Goal: Information Seeking & Learning: Learn about a topic

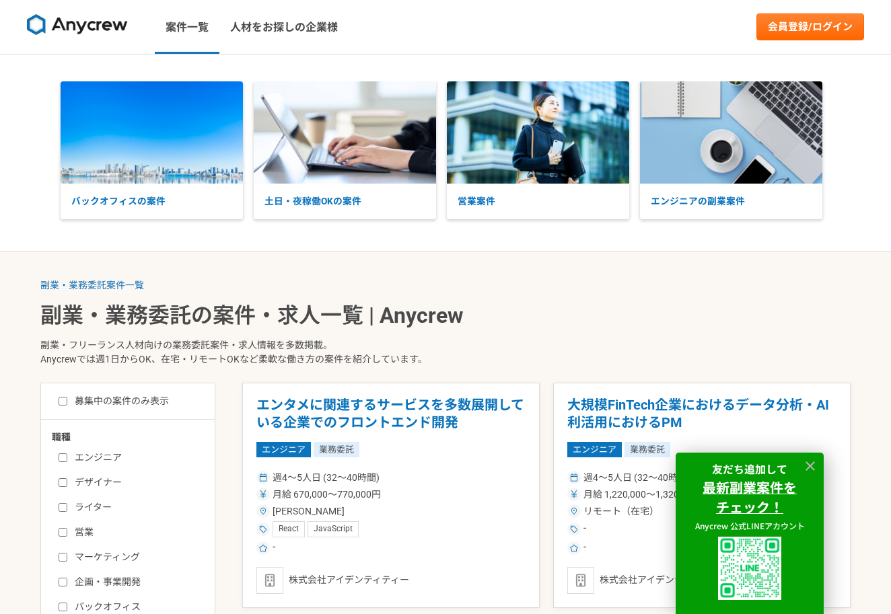
click at [104, 476] on label "デザイナー" at bounding box center [136, 483] width 155 height 14
click at [67, 479] on input "デザイナー" at bounding box center [63, 483] width 9 height 9
checkbox input "true"
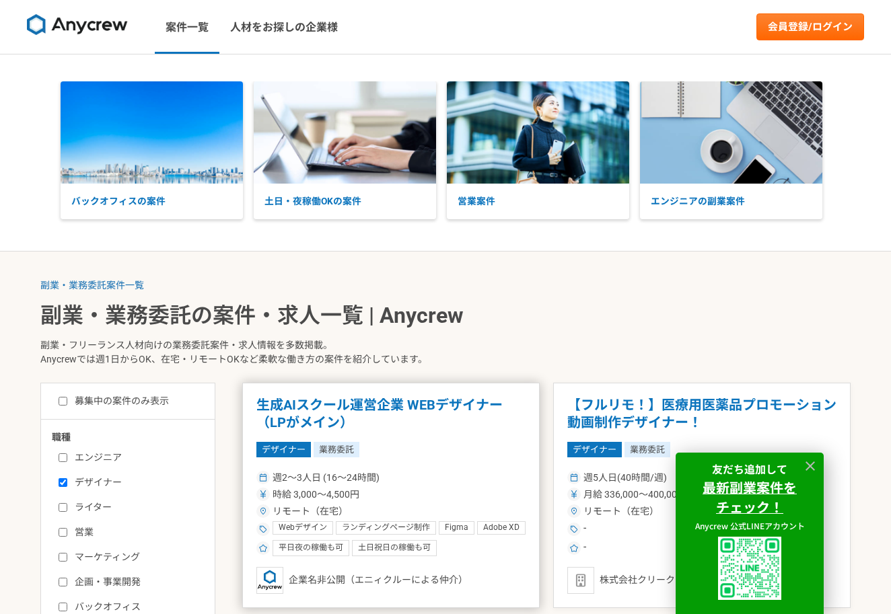
scroll to position [393, 0]
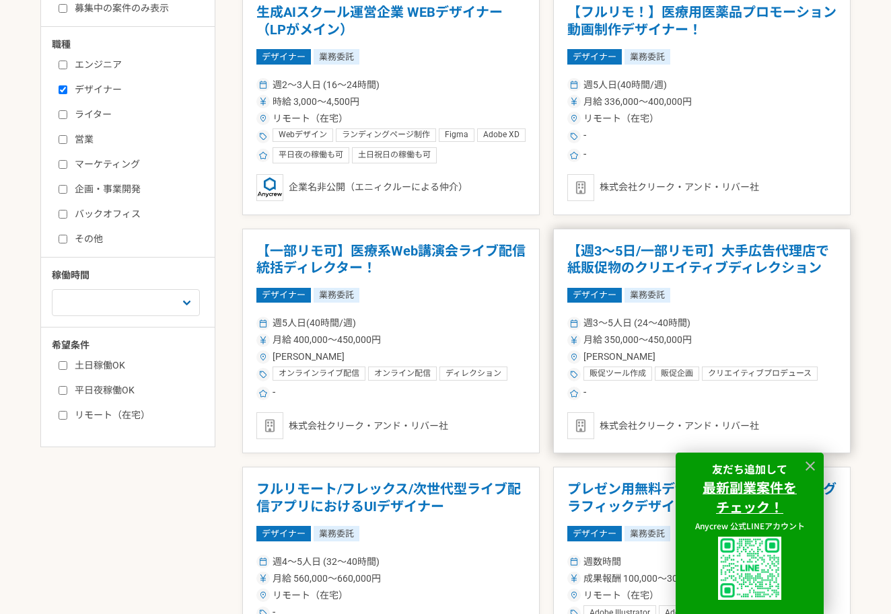
click at [628, 278] on article "【週3～5日/一部リモ可】大手広告代理店で紙販促物のクリエイティブディレクション デザイナー 業務委託 週3〜5人日 (24〜40時間) 月給 350,000…" at bounding box center [701, 341] width 297 height 225
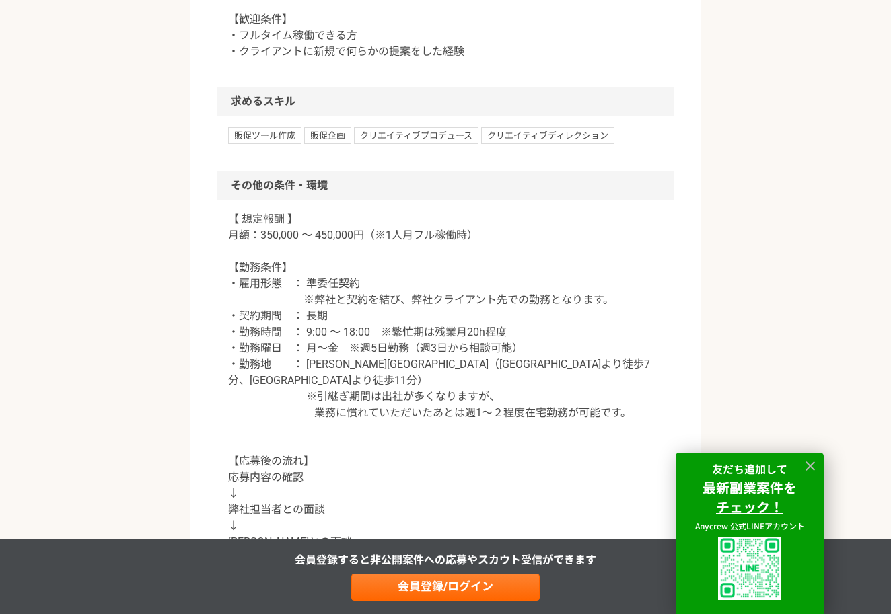
scroll to position [1003, 0]
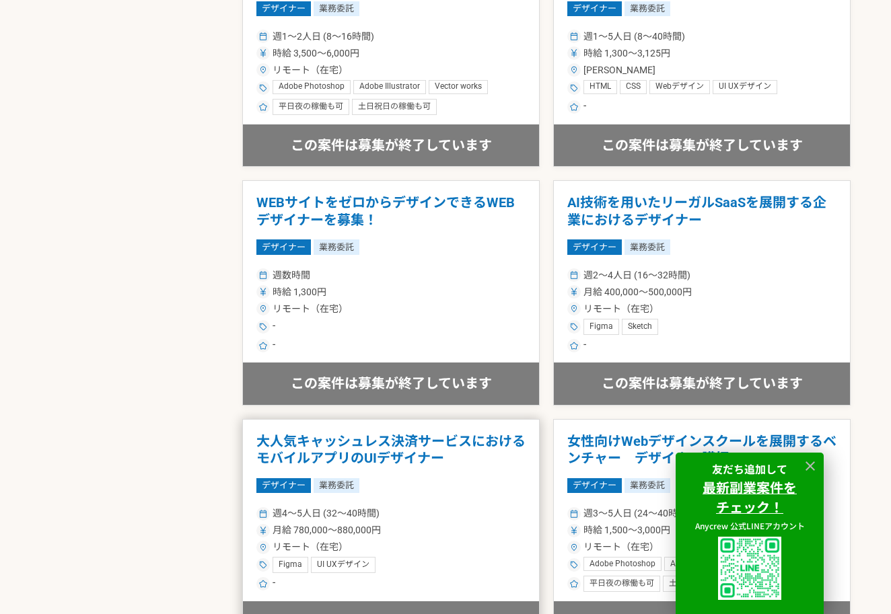
scroll to position [2442, 0]
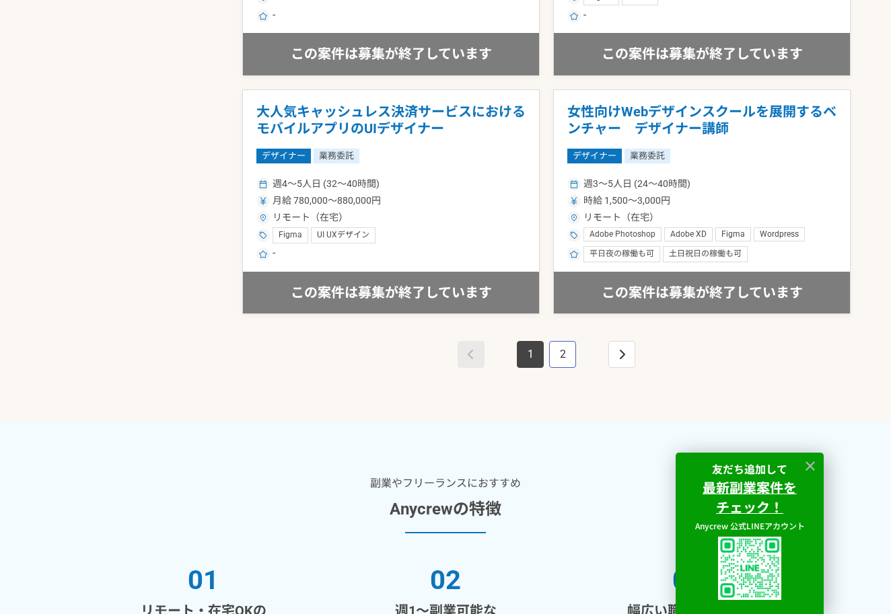
click at [561, 353] on link "2" at bounding box center [562, 354] width 27 height 27
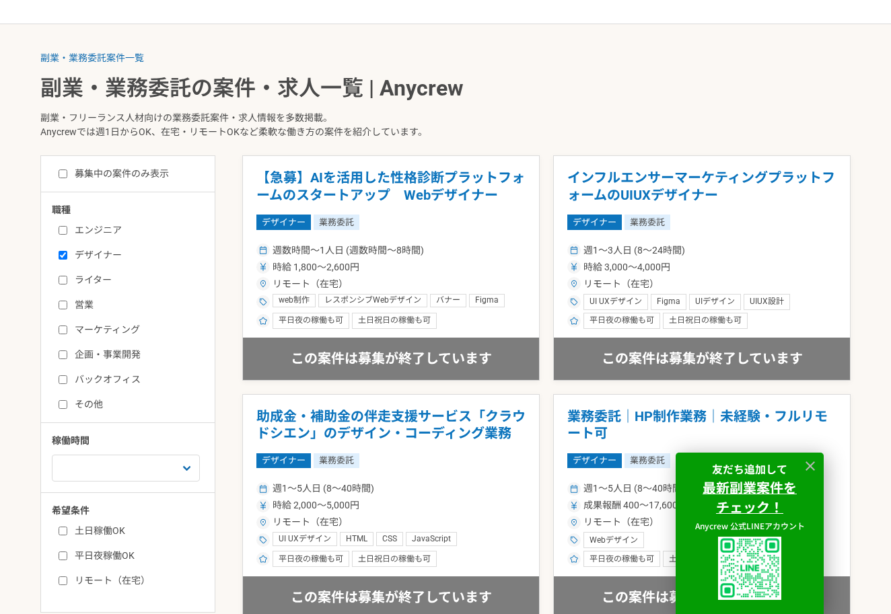
scroll to position [334, 0]
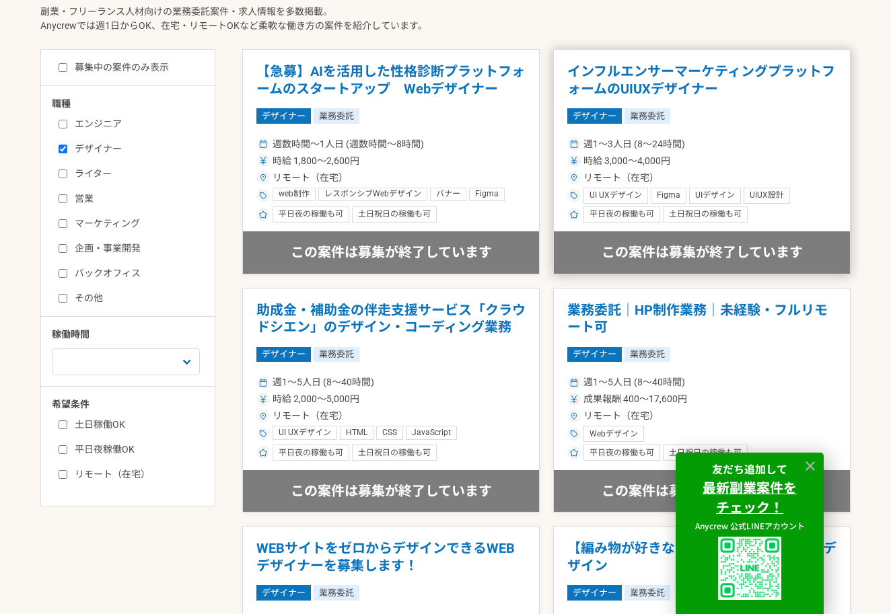
click at [686, 176] on div "リモート（在宅）" at bounding box center [701, 178] width 269 height 14
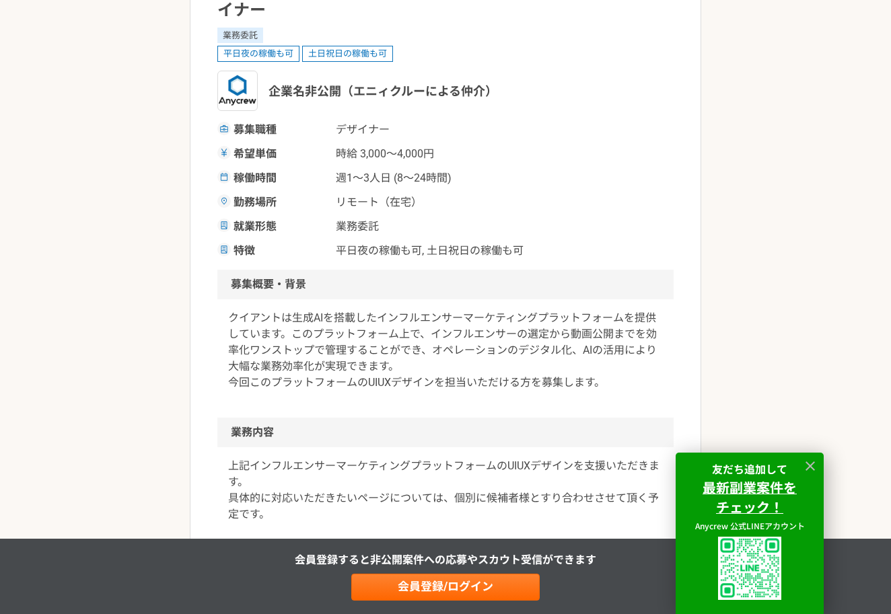
scroll to position [299, 0]
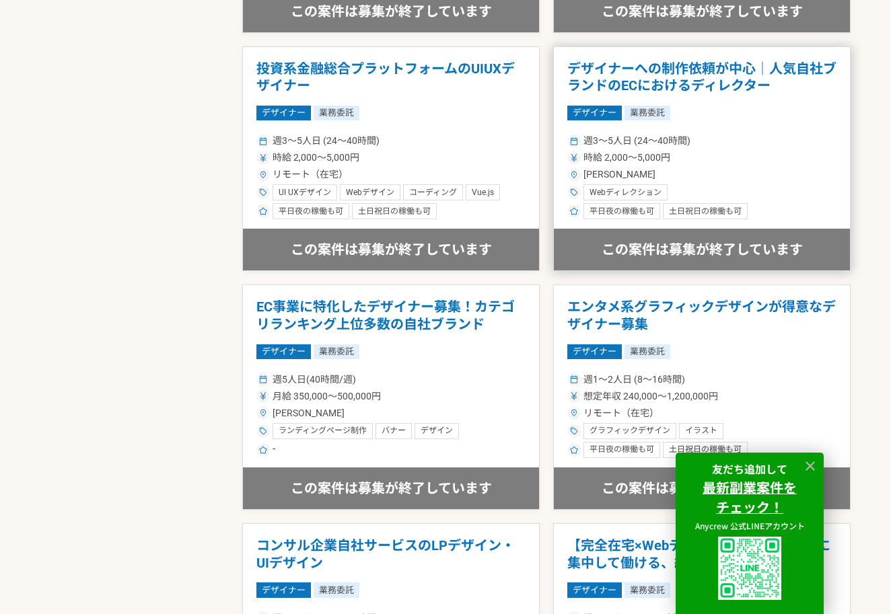
scroll to position [1881, 0]
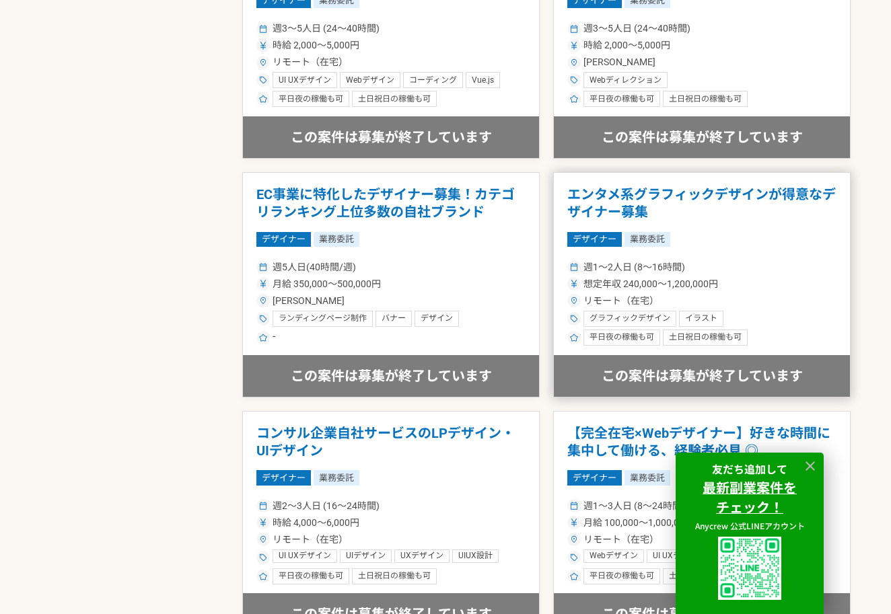
click at [621, 314] on span "グラフィックデザイン" at bounding box center [630, 319] width 81 height 11
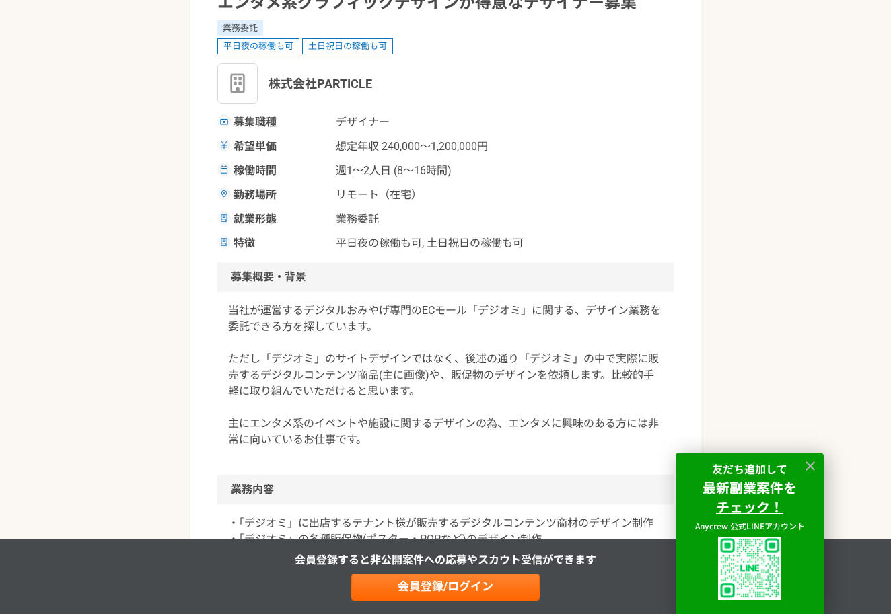
scroll to position [343, 0]
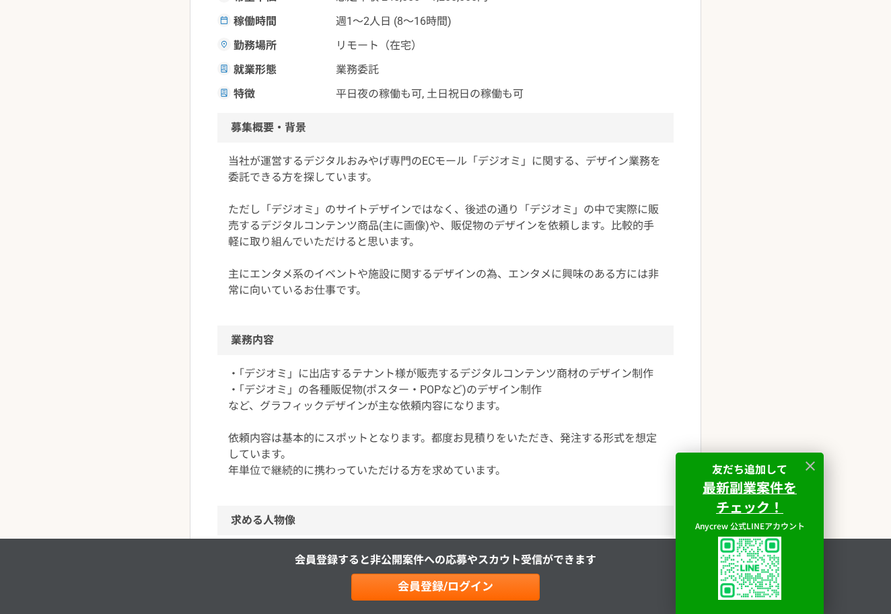
click at [553, 378] on p "・「デジオミ」に出店するテナント様が販売するデジタルコンテンツ商材のデザイン制作 ・「デジオミ」の各種販促物(ポスター・POPなど)のデザイン制作 など、グラ…" at bounding box center [445, 422] width 435 height 113
click at [548, 385] on p "・「デジオミ」に出店するテナント様が販売するデジタルコンテンツ商材のデザイン制作 ・「デジオミ」の各種販促物(ポスター・POPなど)のデザイン制作 など、グラ…" at bounding box center [445, 422] width 435 height 113
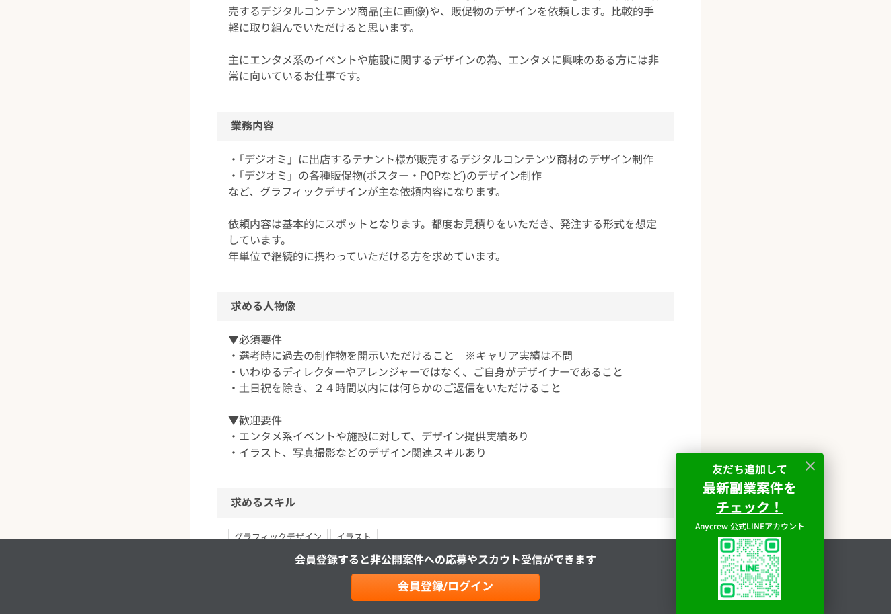
scroll to position [559, 0]
click at [546, 384] on p "▼必須要件 ・選考時に過去の制作物を開示いただけること　※キャリア実績は不問 ・いわゆるディレクターやアレンジャーではなく、ご自身がデザイナーであること ・土…" at bounding box center [445, 395] width 435 height 129
click at [551, 391] on p "▼必須要件 ・選考時に過去の制作物を開示いただけること　※キャリア実績は不問 ・いわゆるディレクターやアレンジャーではなく、ご自身がデザイナーであること ・土…" at bounding box center [445, 395] width 435 height 129
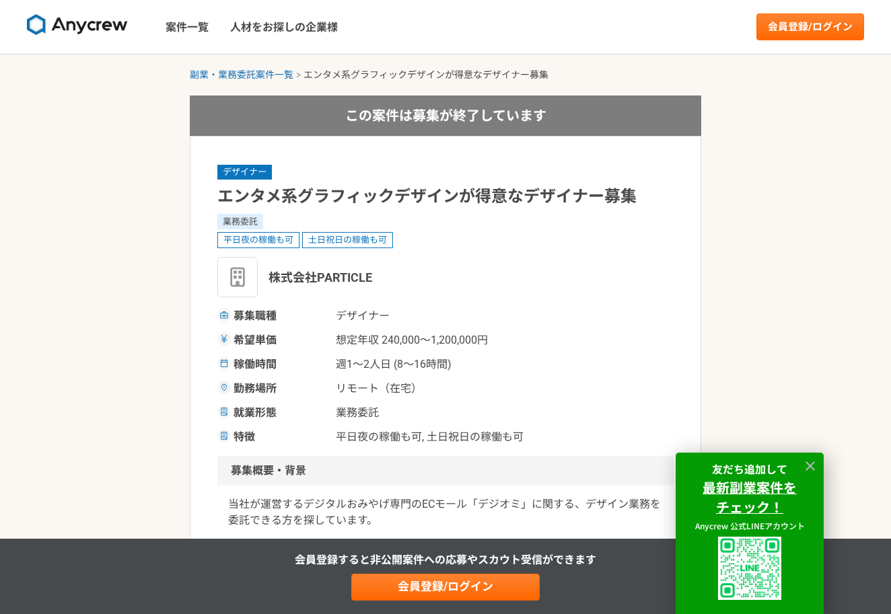
scroll to position [0, 0]
drag, startPoint x: 371, startPoint y: 280, endPoint x: 273, endPoint y: 276, distance: 98.3
click at [273, 276] on span "株式会社PARTICLE" at bounding box center [321, 278] width 104 height 18
copy span "株式会社PARTICLE"
